Goal: Task Accomplishment & Management: Complete application form

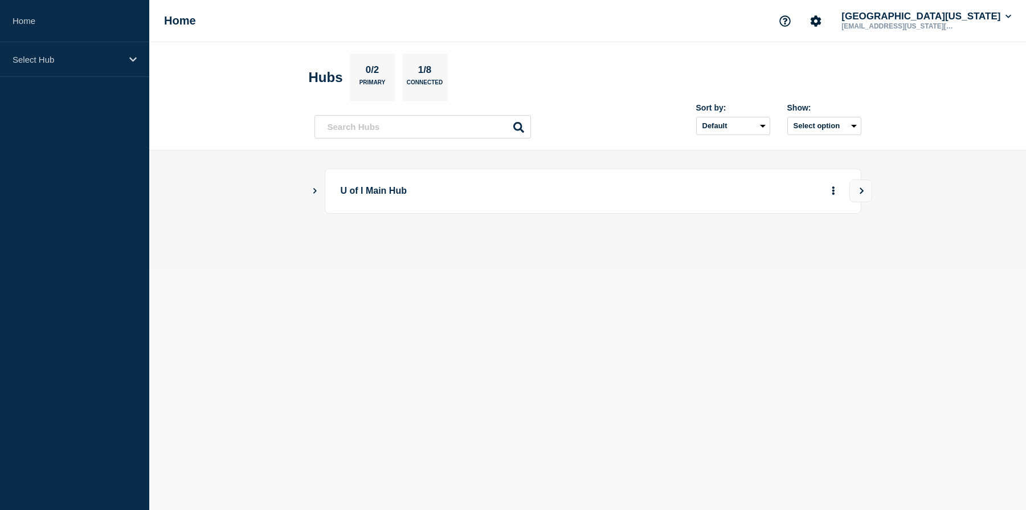
click at [315, 191] on icon "Show Connected Hubs" at bounding box center [314, 191] width 3 height 6
click at [717, 251] on button "Create incident" at bounding box center [723, 248] width 68 height 23
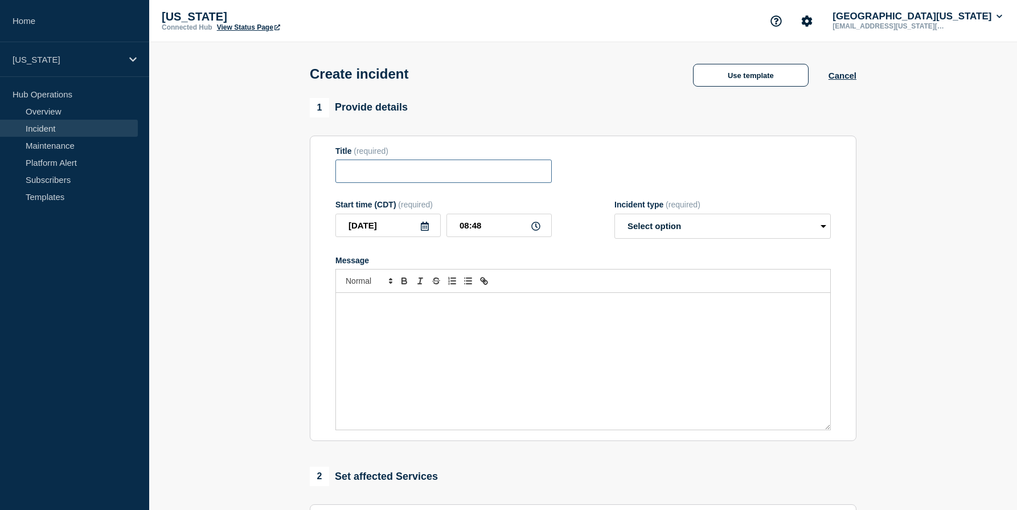
click at [408, 177] on input "Title" at bounding box center [444, 170] width 216 height 23
type input "[US_STATE] Chat unavailable"
click at [513, 343] on div "Message" at bounding box center [583, 361] width 494 height 137
select select "investigating"
click option "Investigating" at bounding box center [0, 0] width 0 height 0
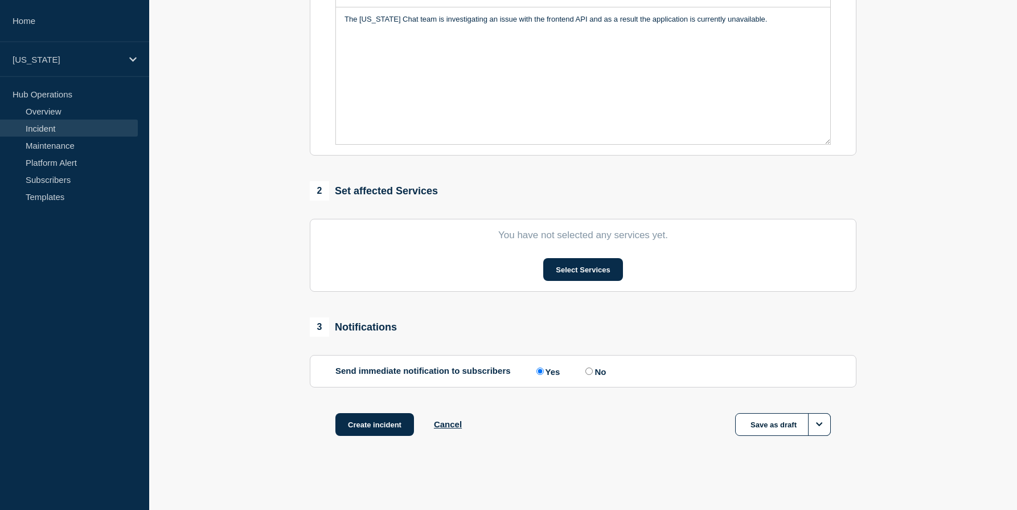
scroll to position [301, 0]
click at [566, 271] on button "Select Services" at bounding box center [582, 269] width 79 height 23
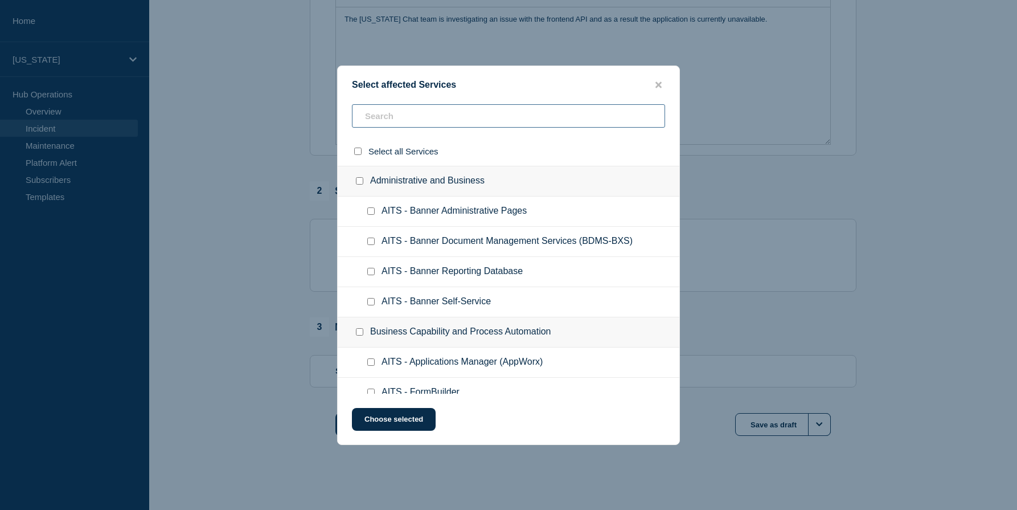
click at [426, 118] on input "text" at bounding box center [508, 115] width 313 height 23
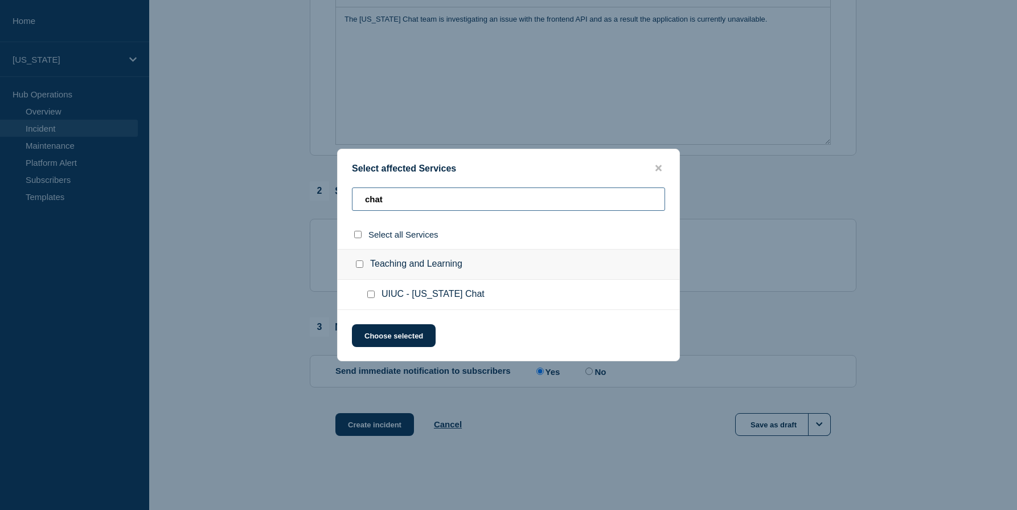
type input "chat"
click at [375, 298] on input "UIUC - Illinois Chat checkbox" at bounding box center [370, 294] width 7 height 7
checkbox input "true"
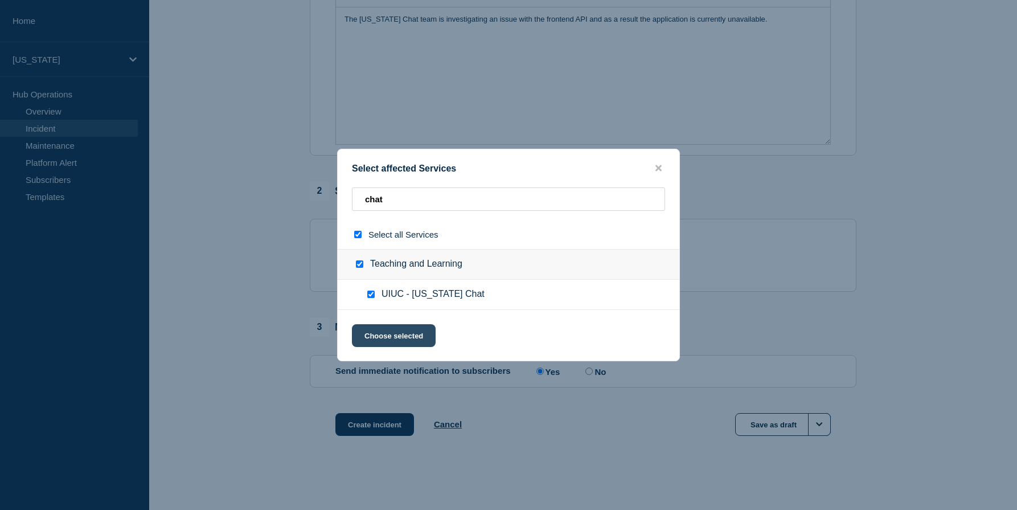
click at [396, 337] on button "Choose selected" at bounding box center [394, 335] width 84 height 23
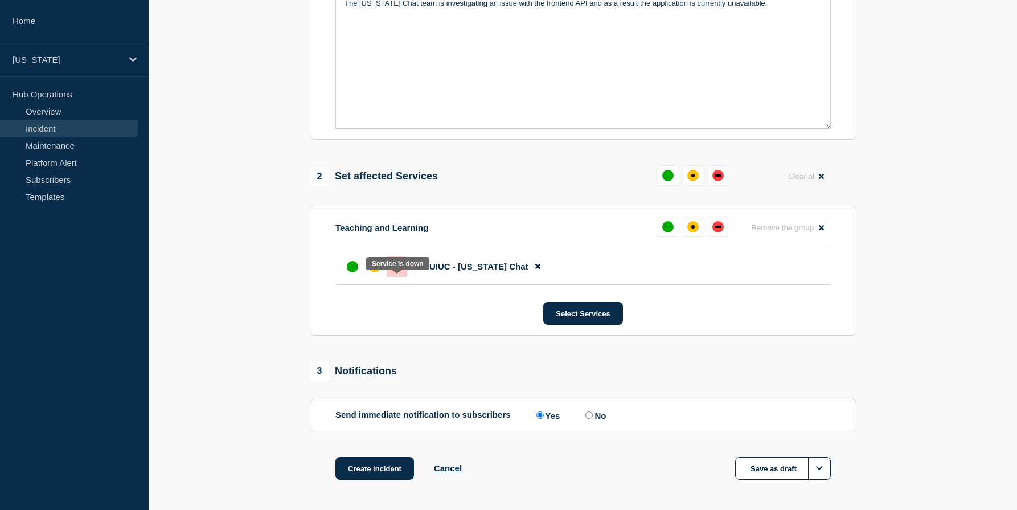
click at [400, 272] on div "down" at bounding box center [396, 266] width 11 height 11
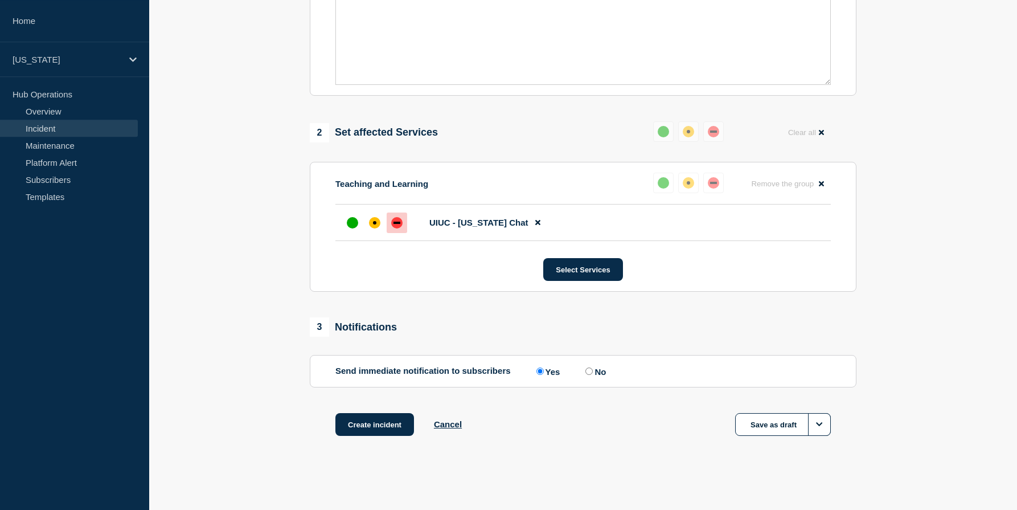
scroll to position [366, 0]
click at [376, 422] on button "Create incident" at bounding box center [375, 424] width 79 height 23
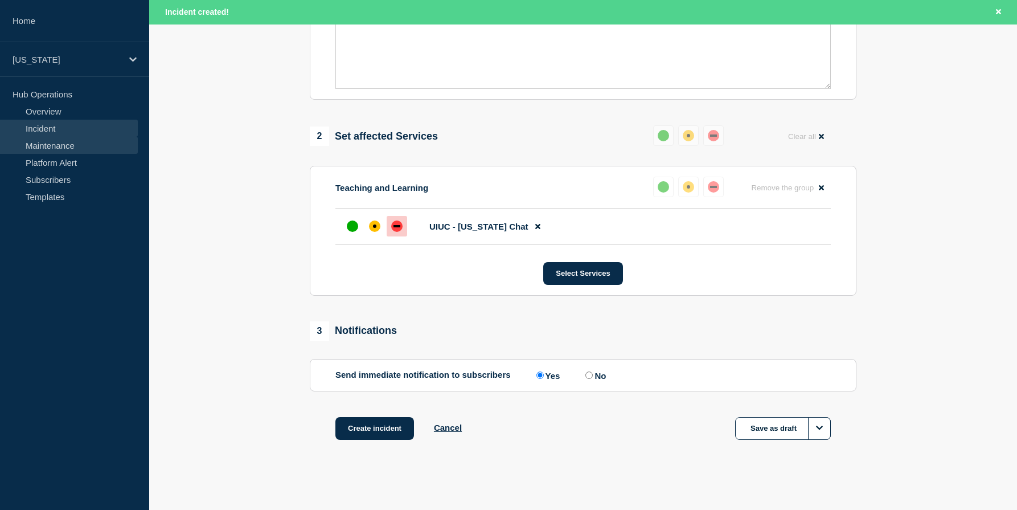
scroll to position [390, 0]
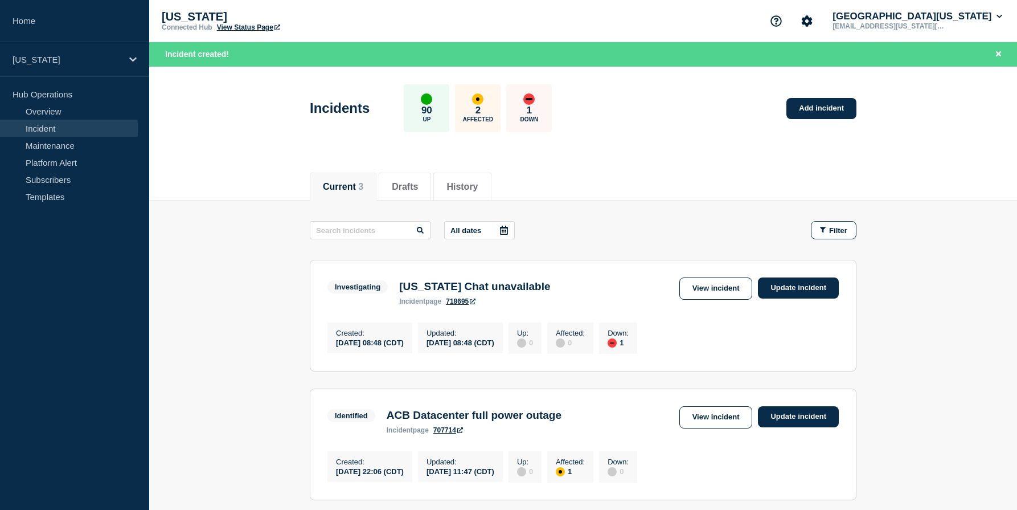
click at [459, 305] on link "718695" at bounding box center [461, 301] width 30 height 8
